Goal: Task Accomplishment & Management: Manage account settings

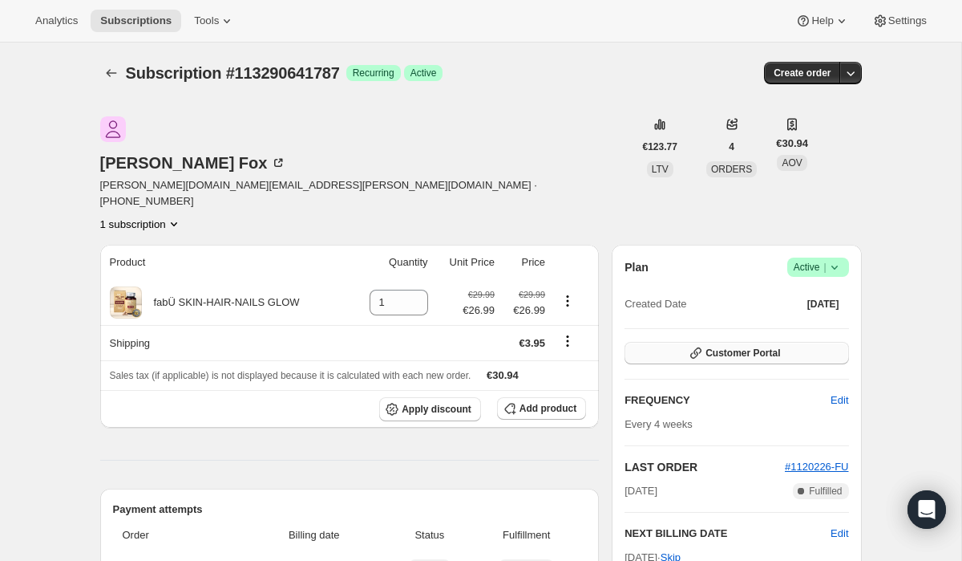
click at [754, 346] on span "Customer Portal" at bounding box center [743, 352] width 75 height 13
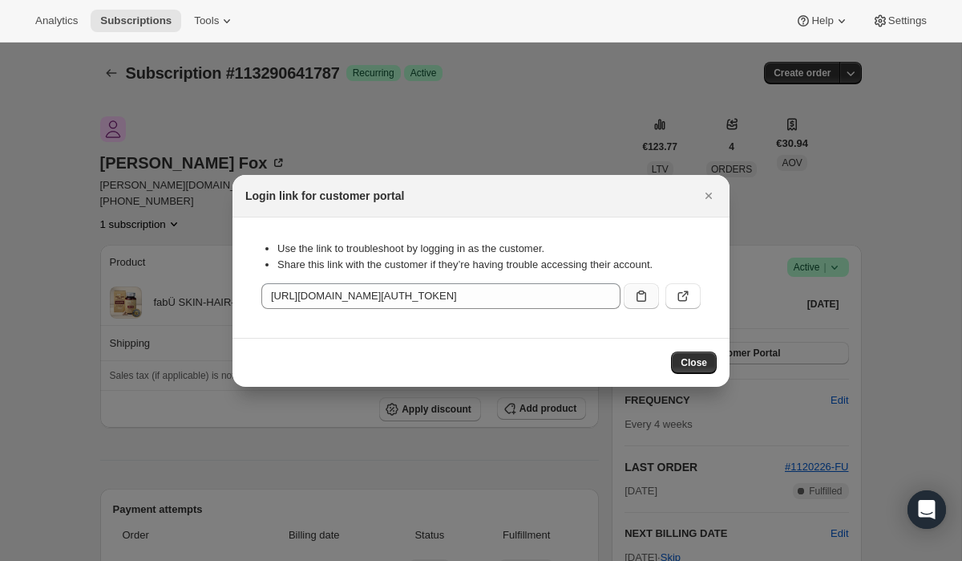
click at [634, 302] on icon ":rc0:" at bounding box center [642, 296] width 16 height 16
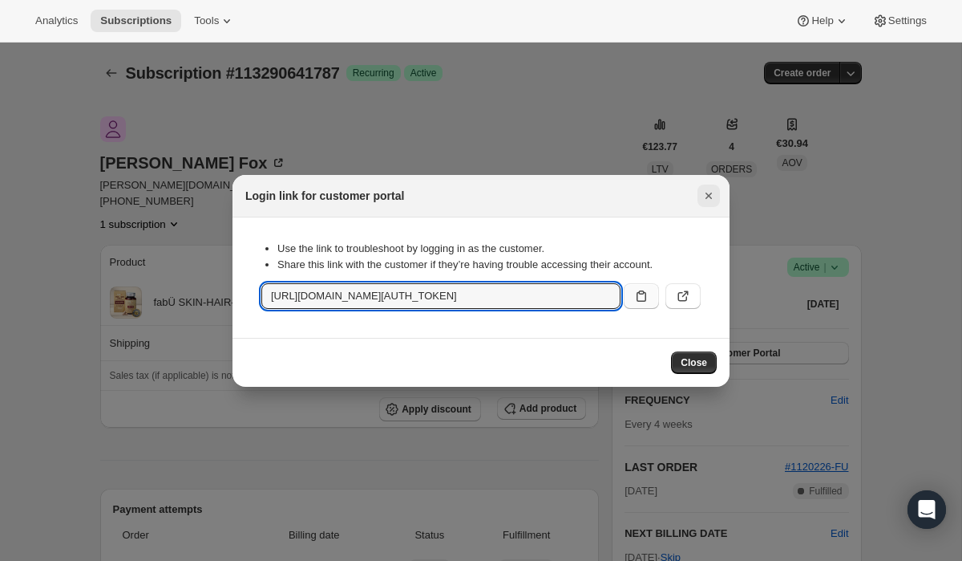
click at [710, 197] on icon "Close" at bounding box center [709, 196] width 16 height 16
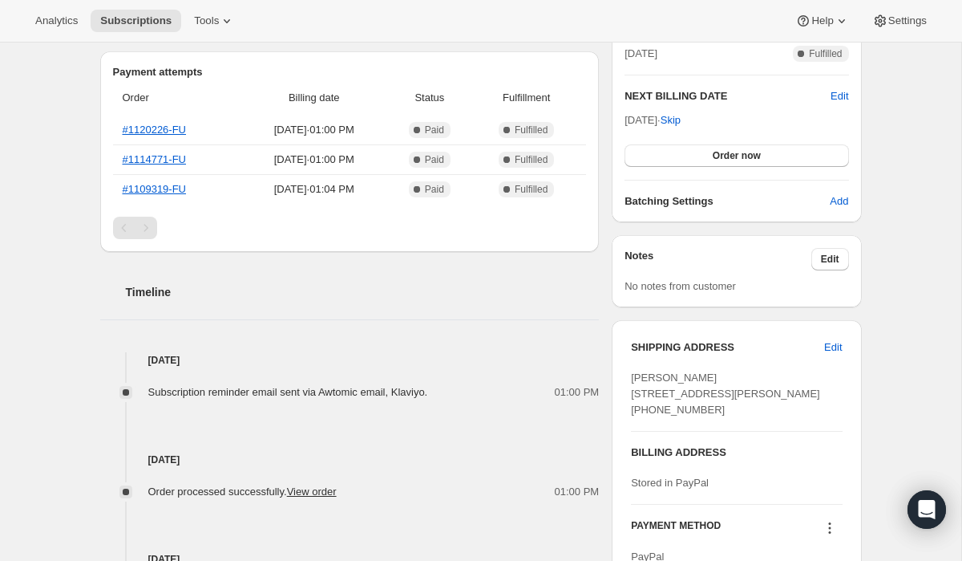
scroll to position [539, 0]
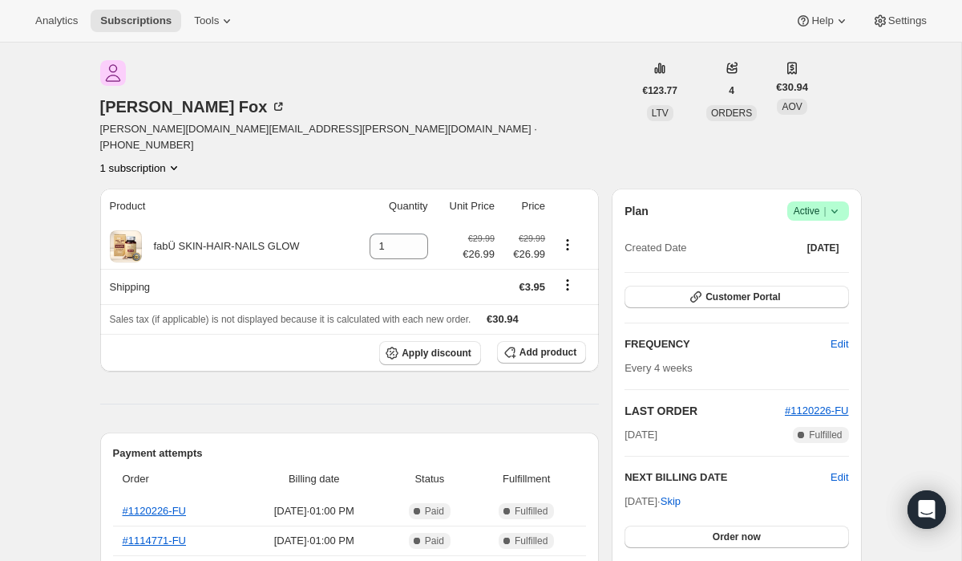
scroll to position [119, 0]
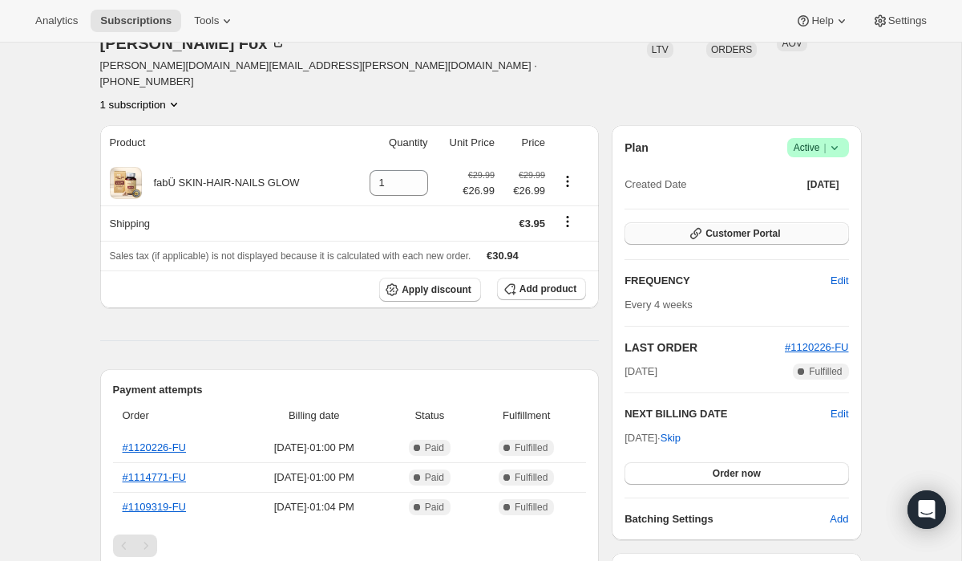
click at [716, 222] on button "Customer Portal" at bounding box center [737, 233] width 224 height 22
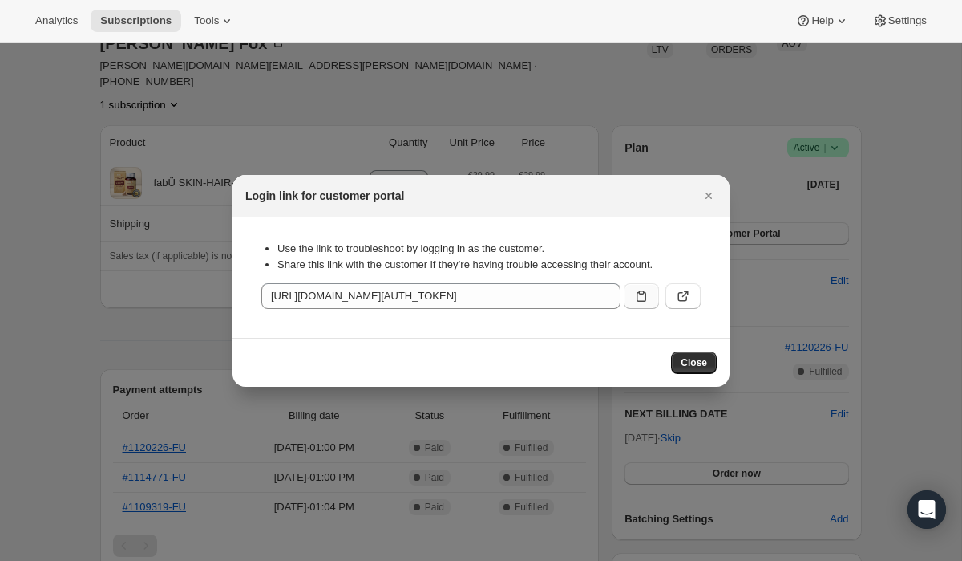
click at [637, 296] on icon ":r1i:" at bounding box center [642, 295] width 10 height 11
click at [712, 196] on icon "Close" at bounding box center [709, 196] width 16 height 16
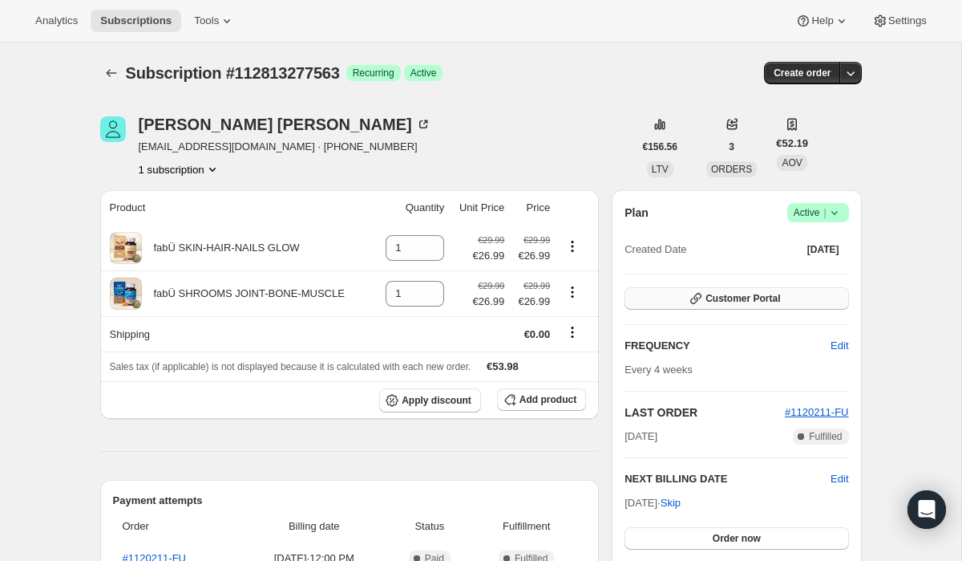
click at [753, 296] on span "Customer Portal" at bounding box center [743, 298] width 75 height 13
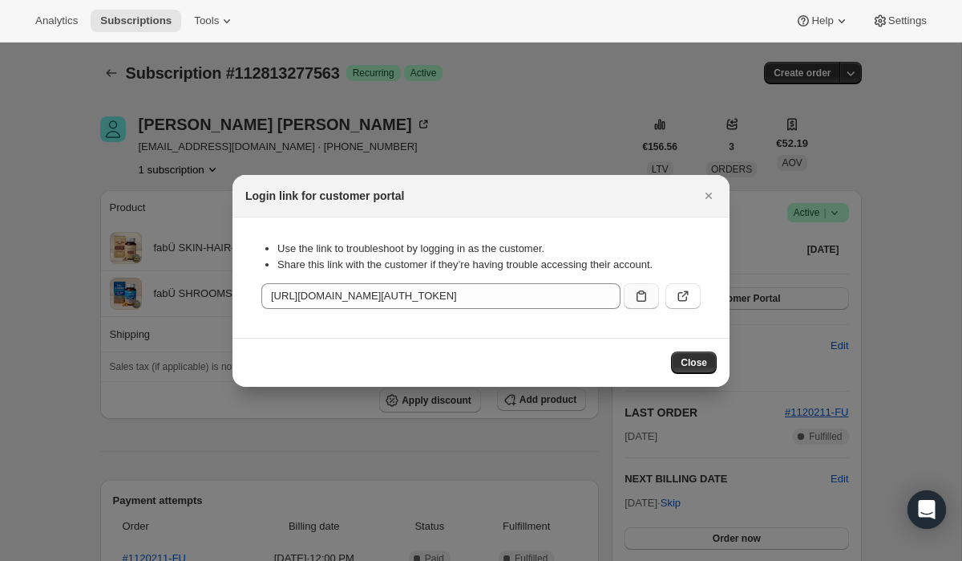
click at [634, 293] on icon ":rc3:" at bounding box center [642, 296] width 16 height 16
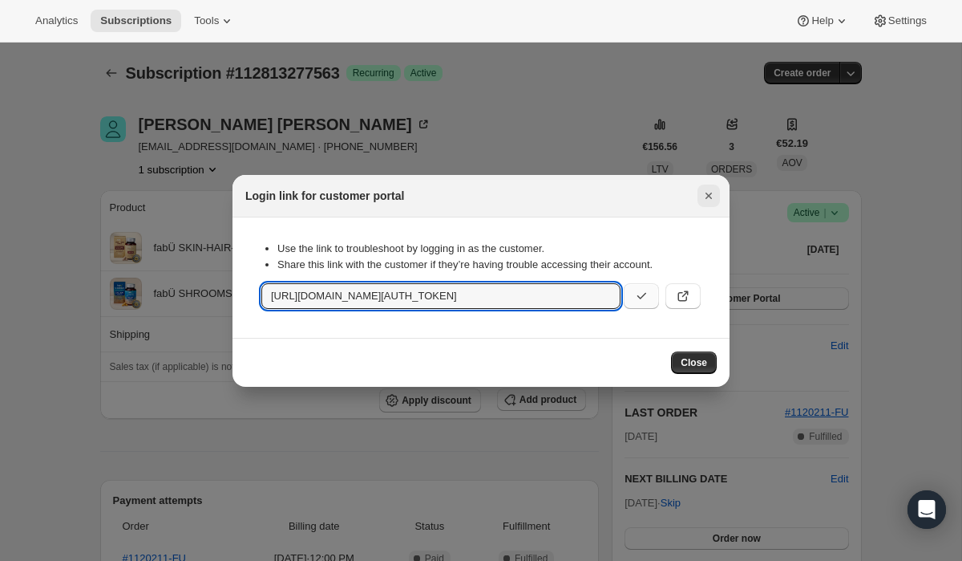
click at [713, 196] on icon "Close" at bounding box center [709, 196] width 16 height 16
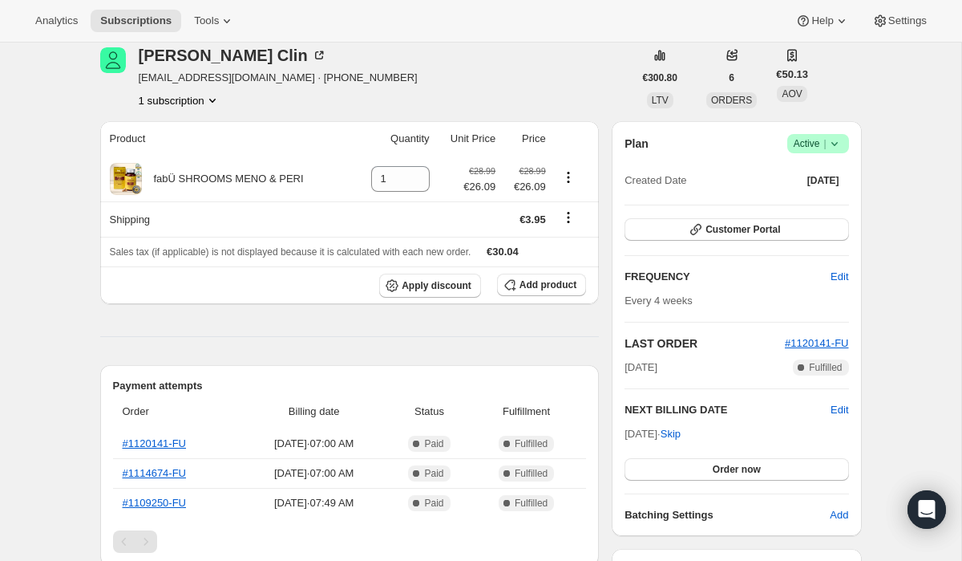
scroll to position [70, 0]
click at [681, 429] on span "Skip" at bounding box center [671, 433] width 20 height 16
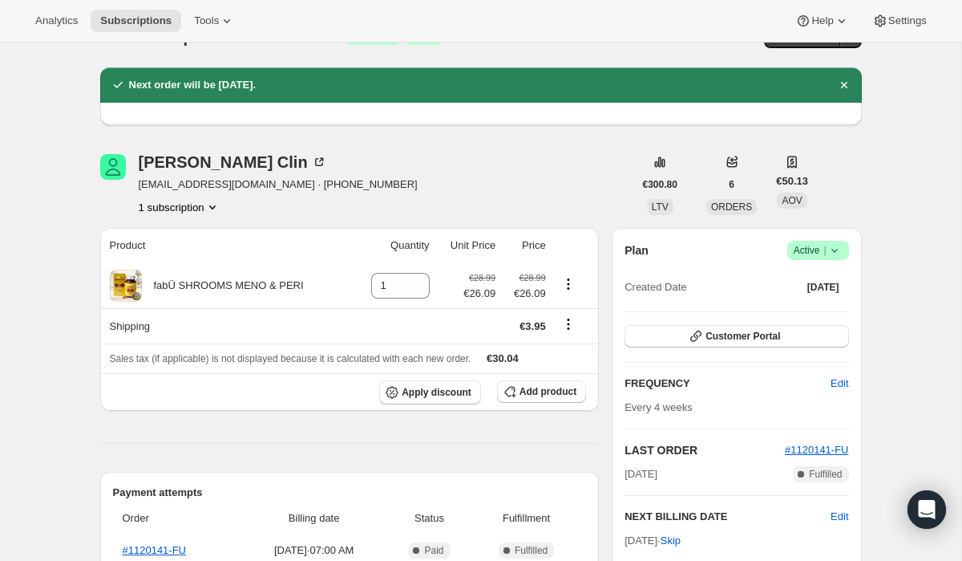
scroll to position [0, 0]
